Goal: Use online tool/utility

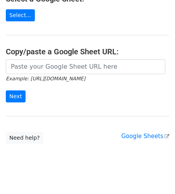
scroll to position [114, 0]
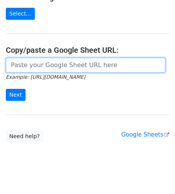
click at [65, 62] on input "url" at bounding box center [86, 65] width 160 height 15
paste input "https://docs.google.com/spreadsheets/d/1N5MHyey682GPMb2VOiPZneWc0Uzl9MUOoNM0xsv…"
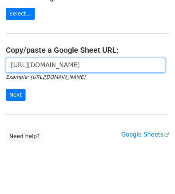
scroll to position [0, 250]
type input "https://docs.google.com/spreadsheets/d/1N5MHyey682GPMb2VOiPZneWc0Uzl9MUOoNM0xsv…"
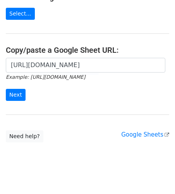
scroll to position [0, 0]
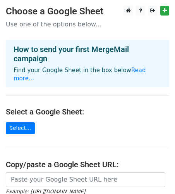
scroll to position [0, 0]
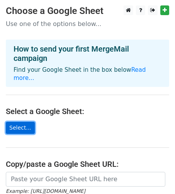
click at [22, 122] on link "Select..." at bounding box center [20, 128] width 29 height 12
